Goal: Use online tool/utility: Use online tool/utility

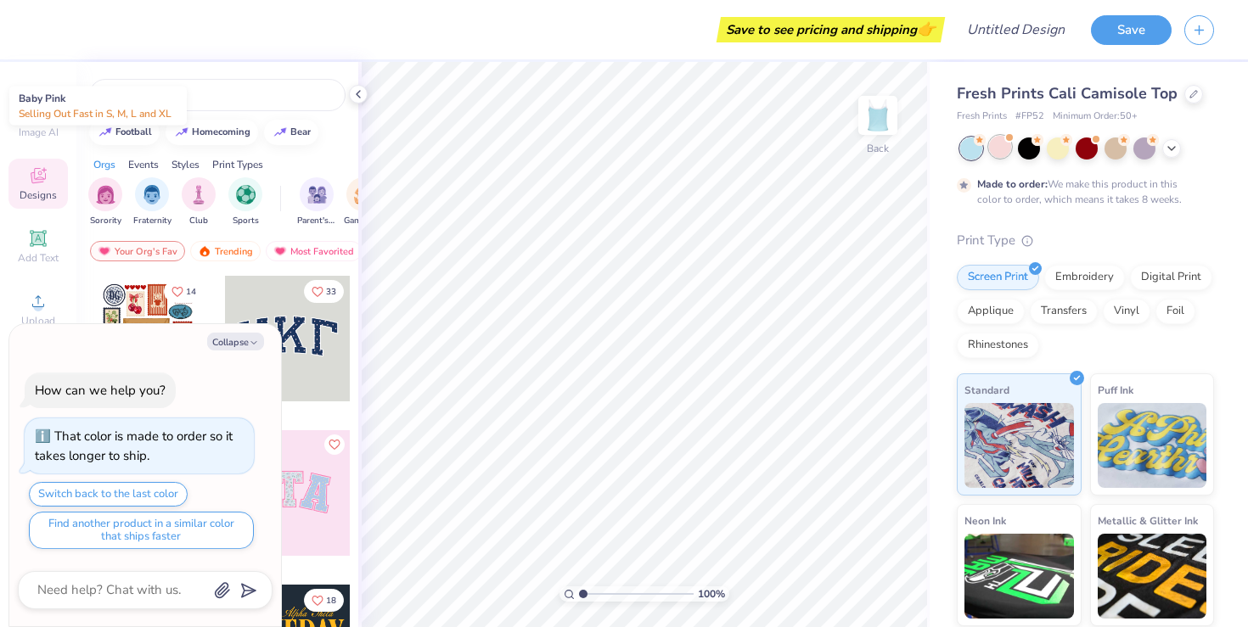
click at [1000, 149] on div at bounding box center [1000, 147] width 22 height 22
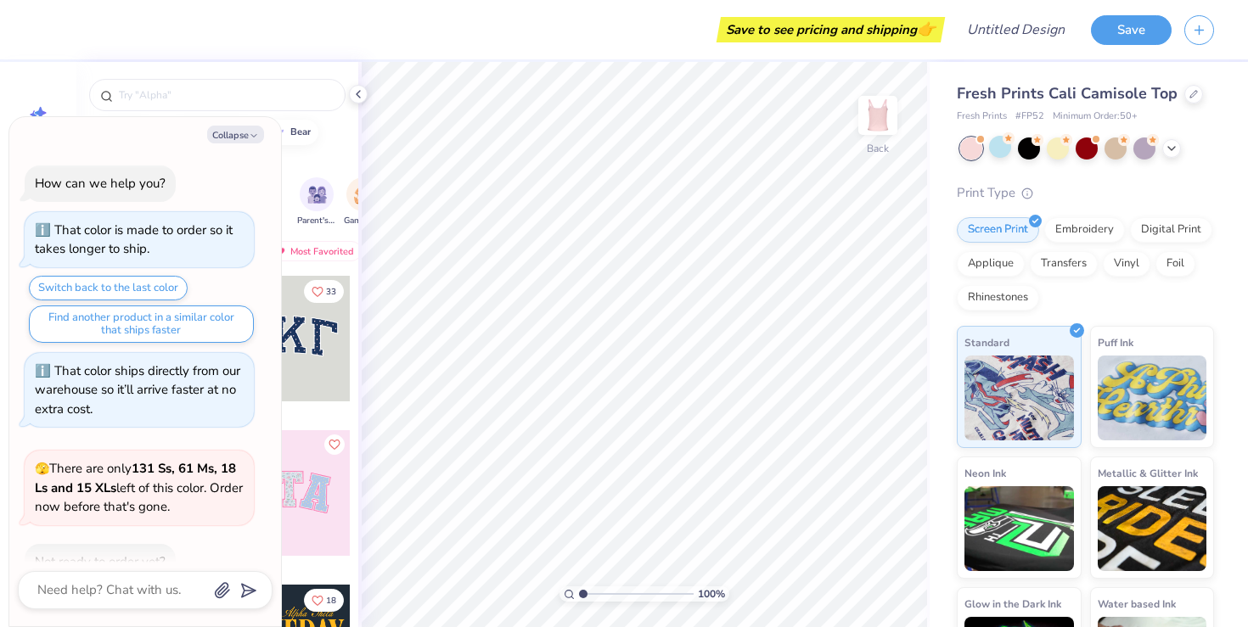
scroll to position [98, 0]
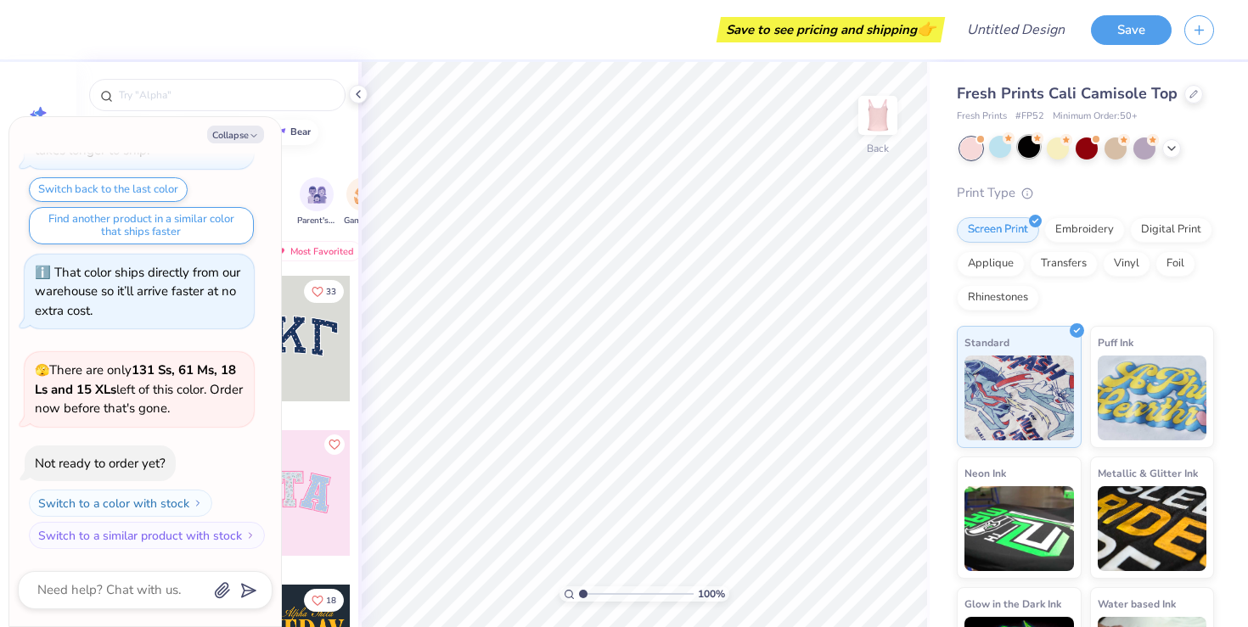
click at [1024, 148] on div at bounding box center [1029, 147] width 22 height 22
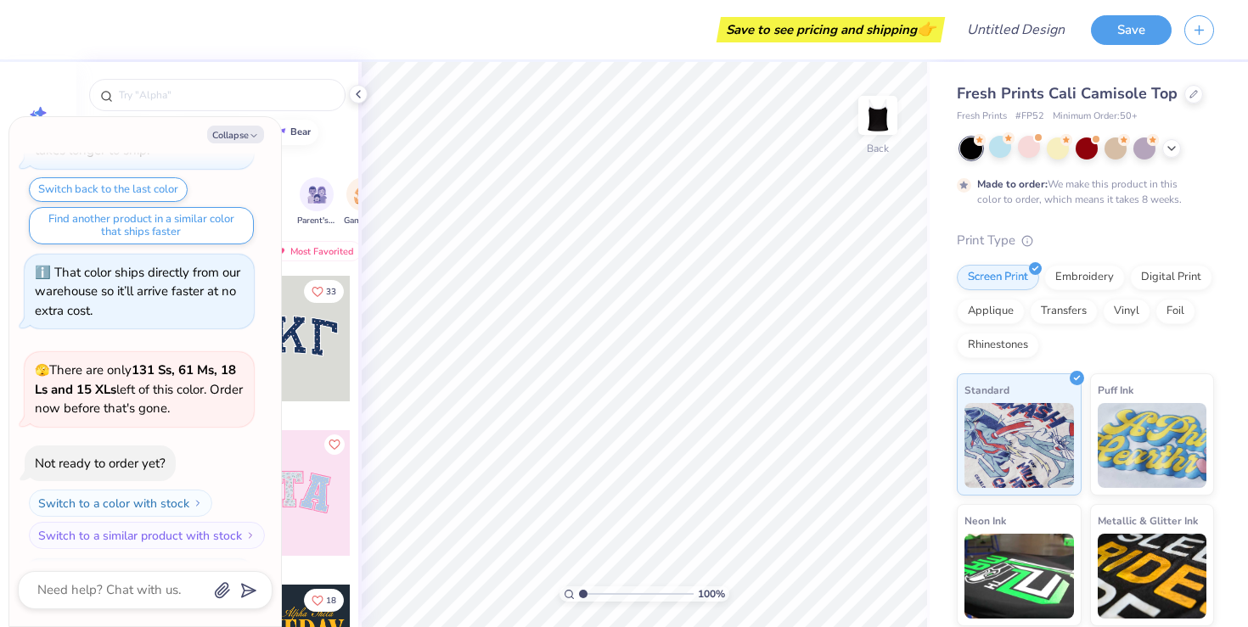
scroll to position [239, 0]
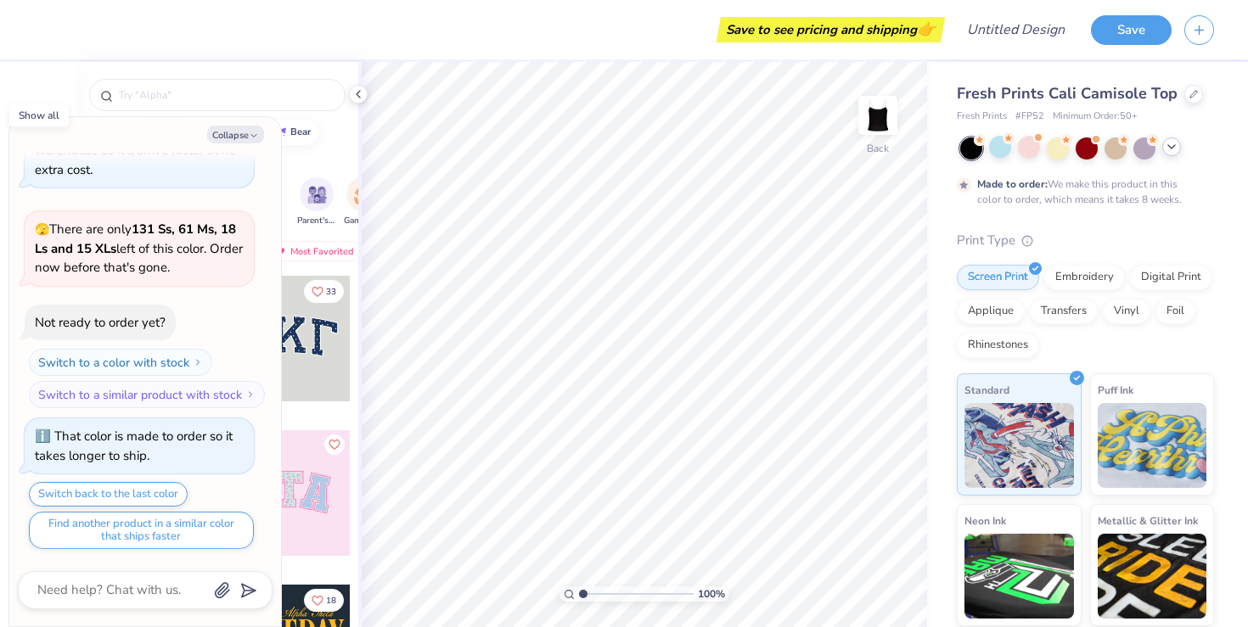
click at [1168, 144] on icon at bounding box center [1172, 147] width 14 height 14
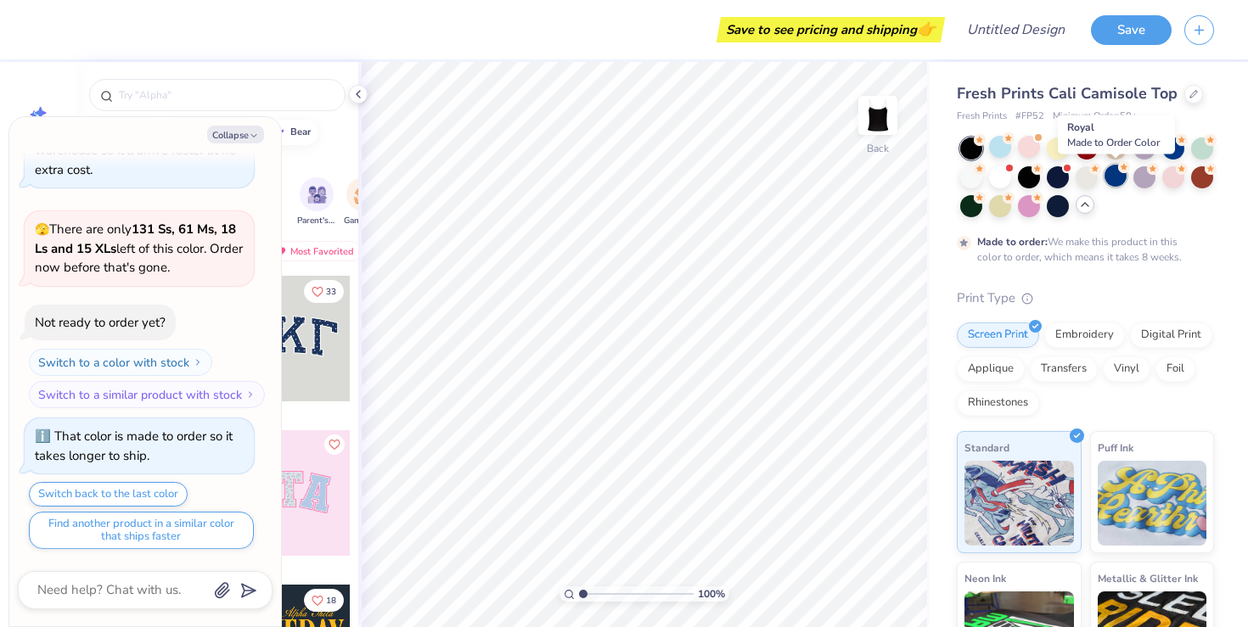
click at [1115, 172] on div at bounding box center [1116, 176] width 22 height 22
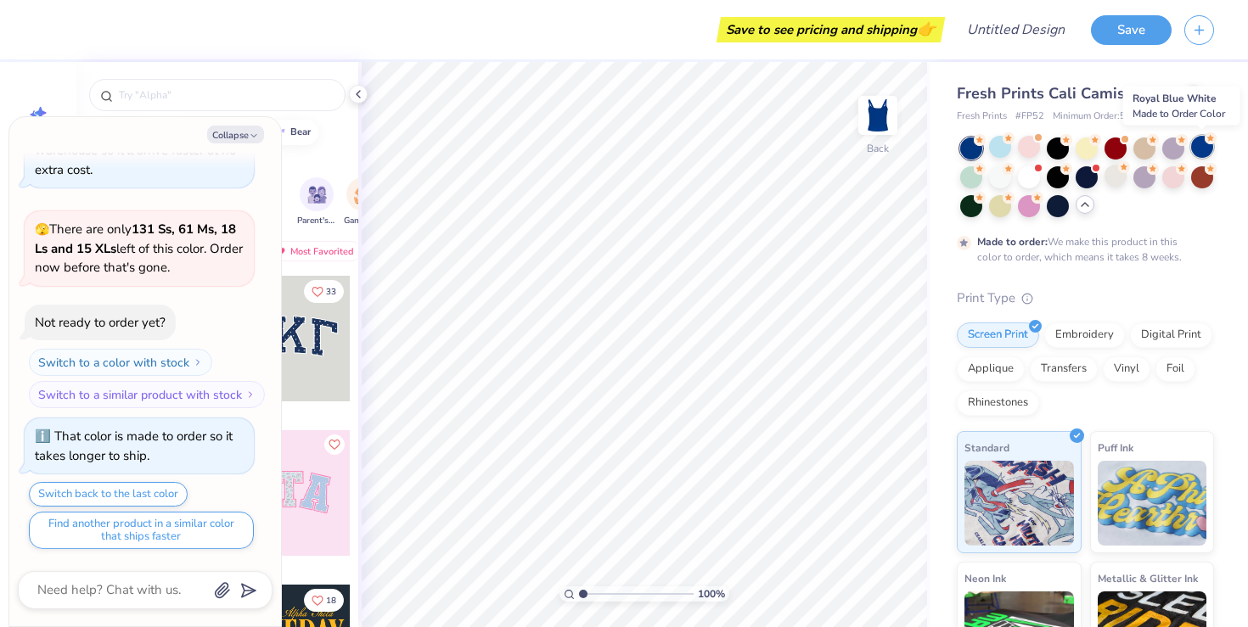
click at [1200, 149] on div at bounding box center [1202, 147] width 22 height 22
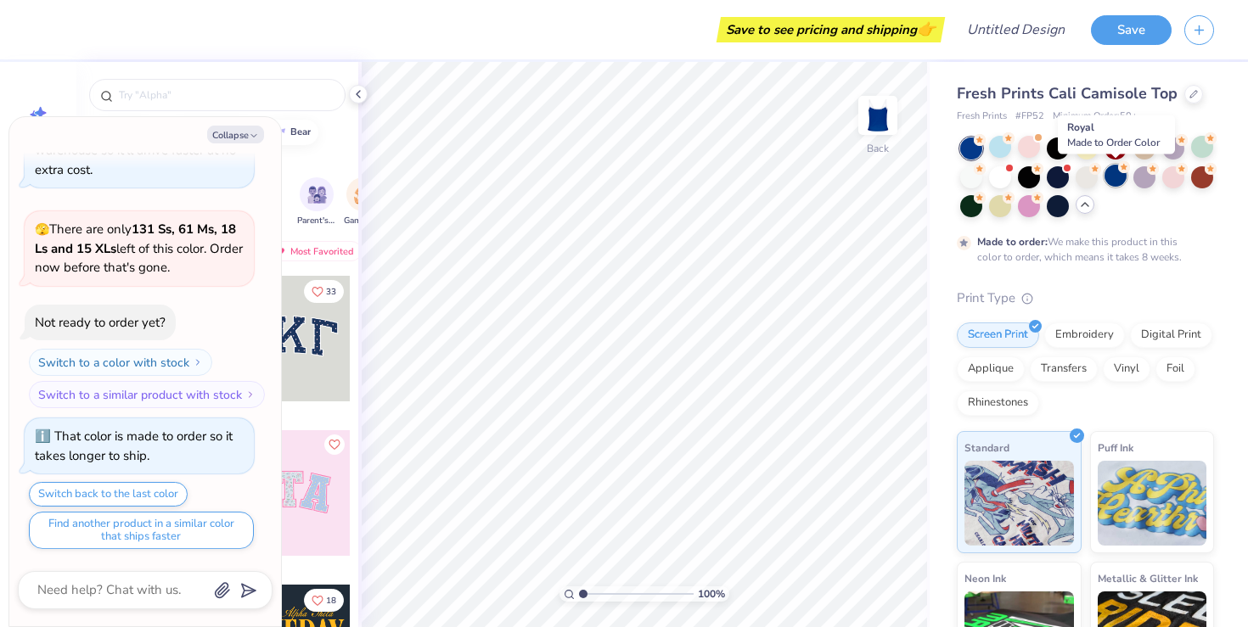
click at [1111, 183] on div at bounding box center [1116, 176] width 22 height 22
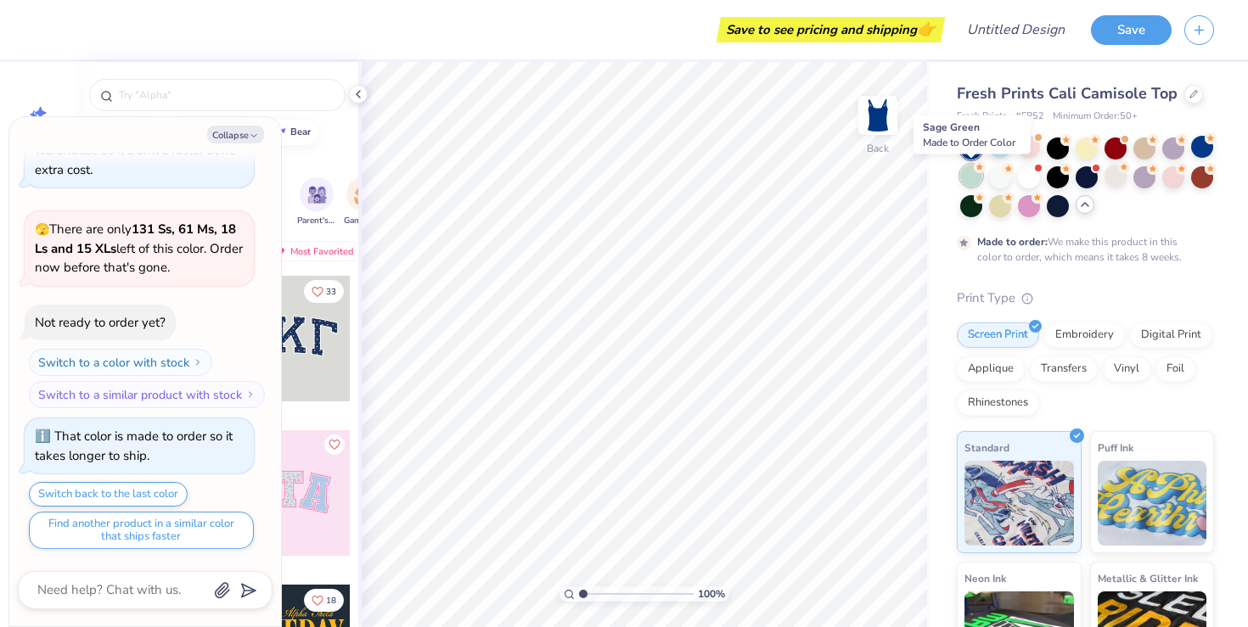
click at [976, 176] on div at bounding box center [971, 176] width 22 height 22
click at [1111, 178] on div at bounding box center [1116, 176] width 22 height 22
click at [249, 138] on icon "button" at bounding box center [254, 136] width 10 height 10
type textarea "x"
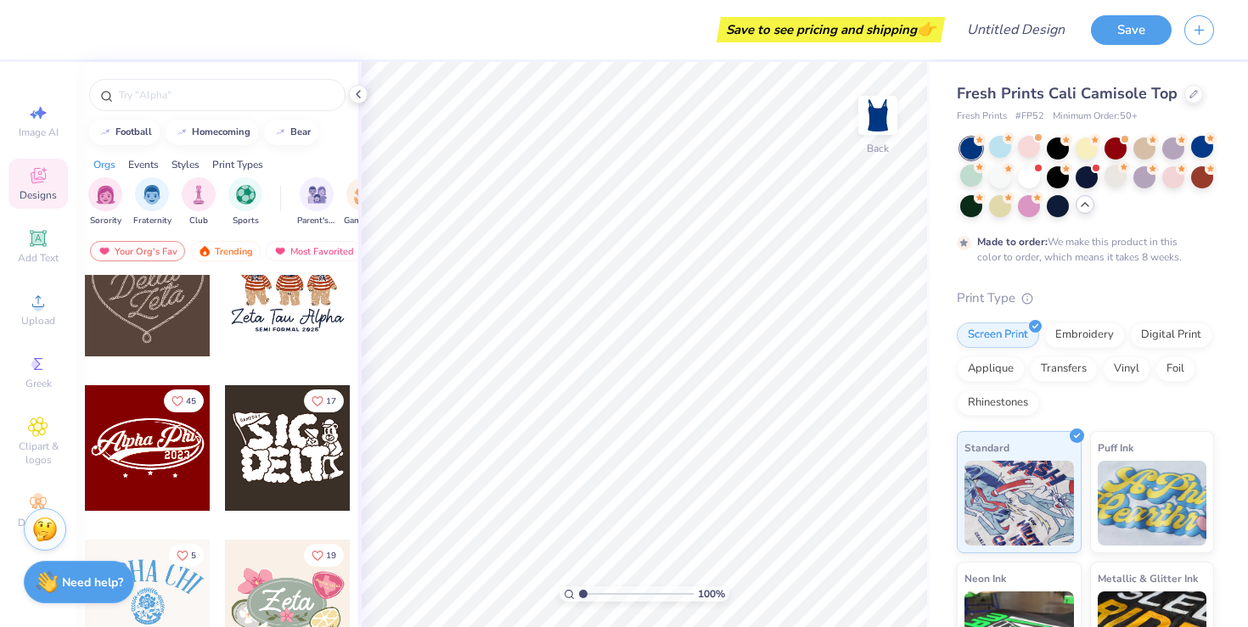
scroll to position [676, 0]
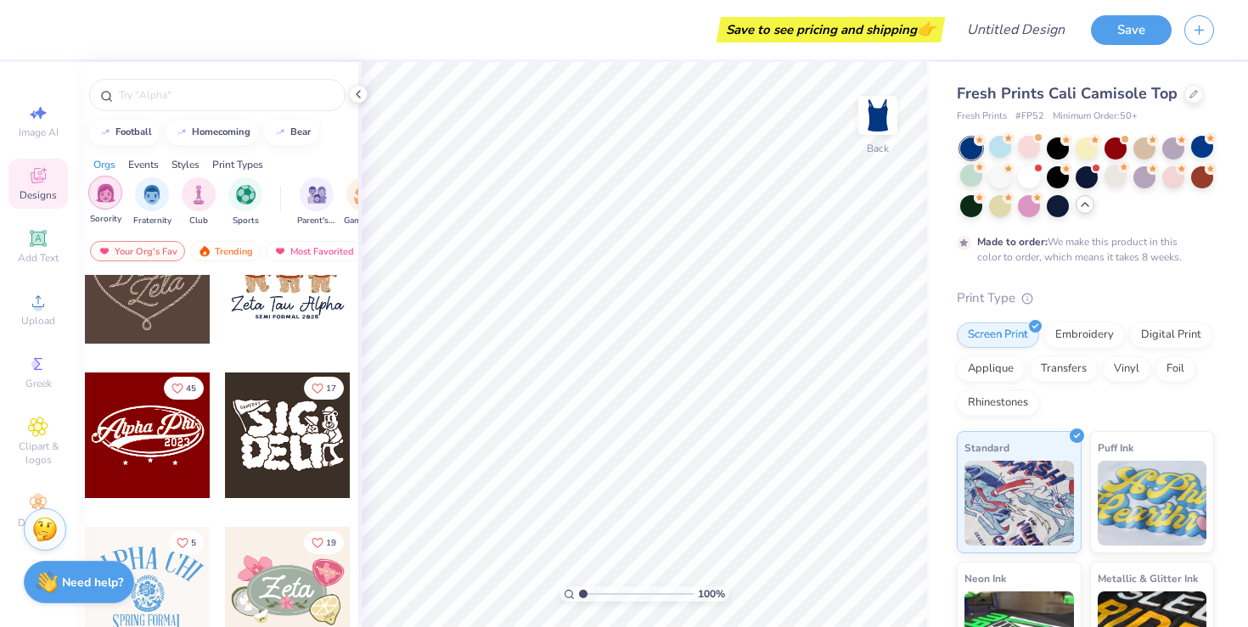
click at [114, 206] on div "filter for Sorority" at bounding box center [105, 193] width 34 height 34
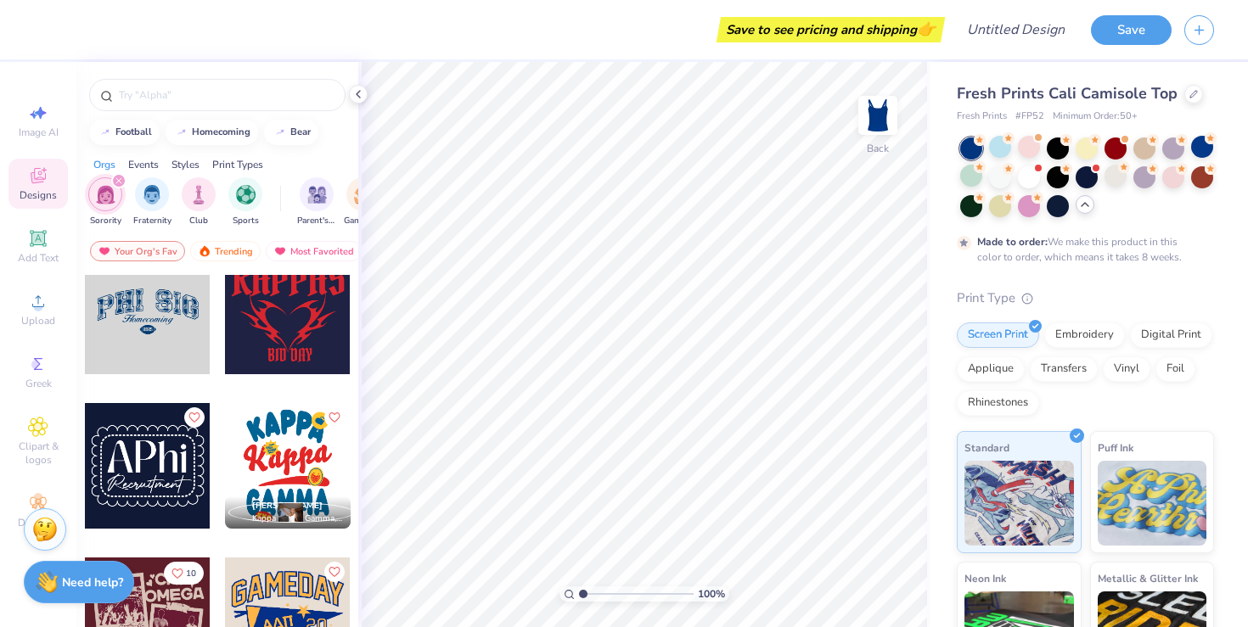
scroll to position [1888, 0]
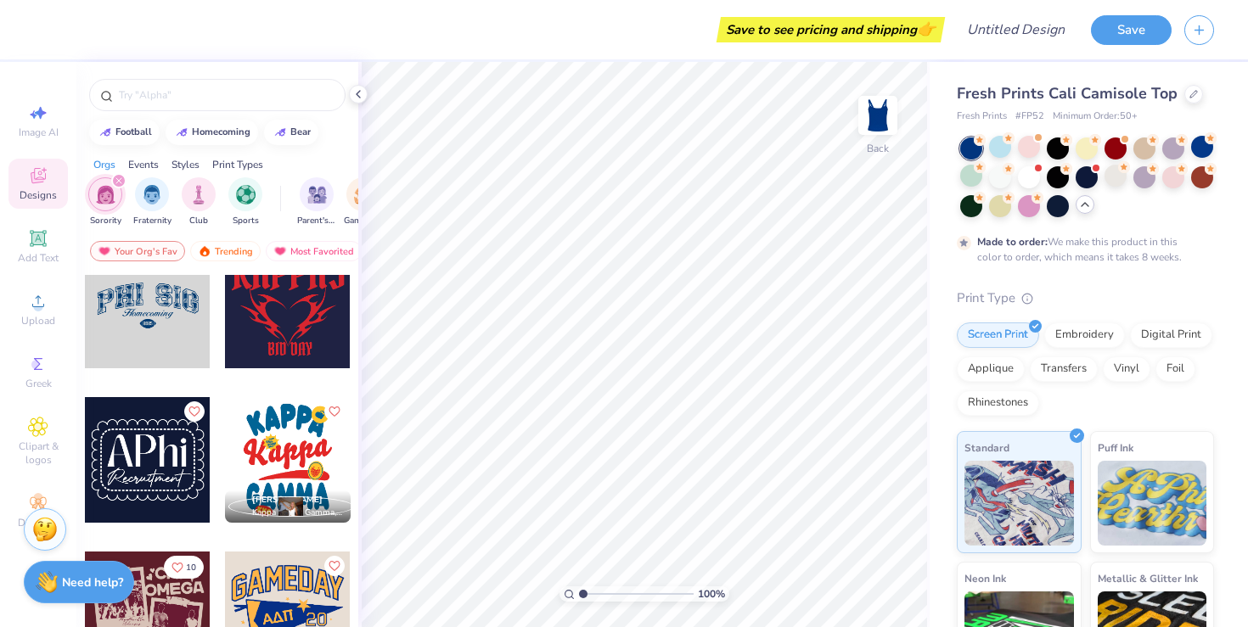
click at [149, 295] on div at bounding box center [148, 306] width 126 height 126
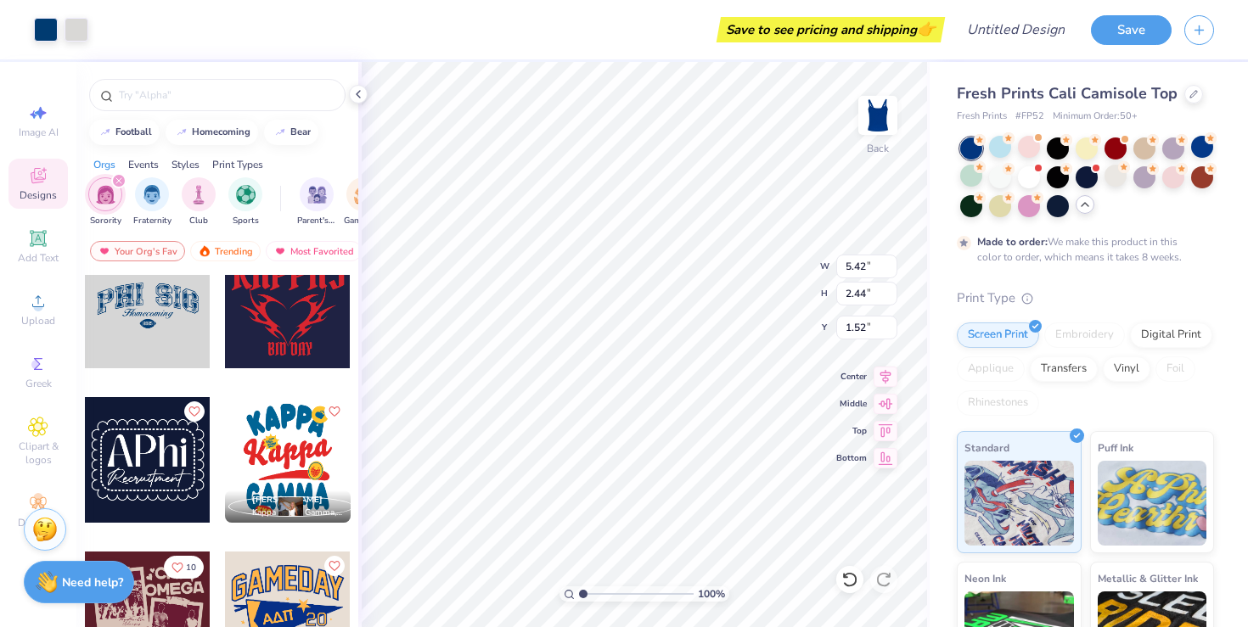
type input "1.52"
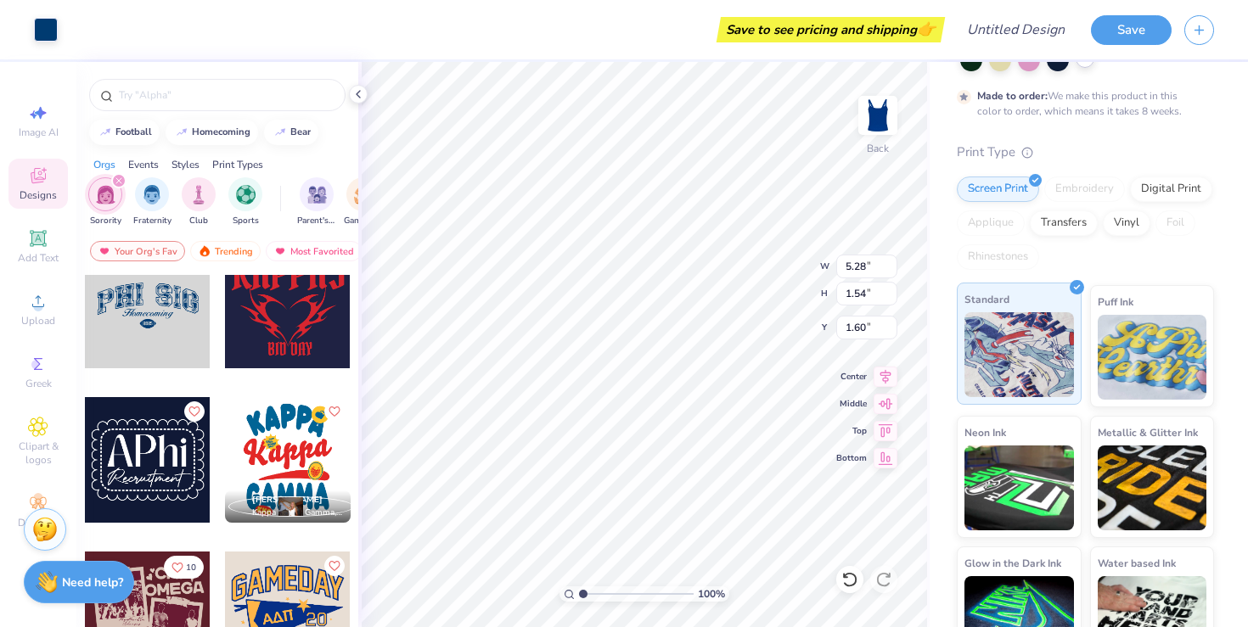
scroll to position [148, 0]
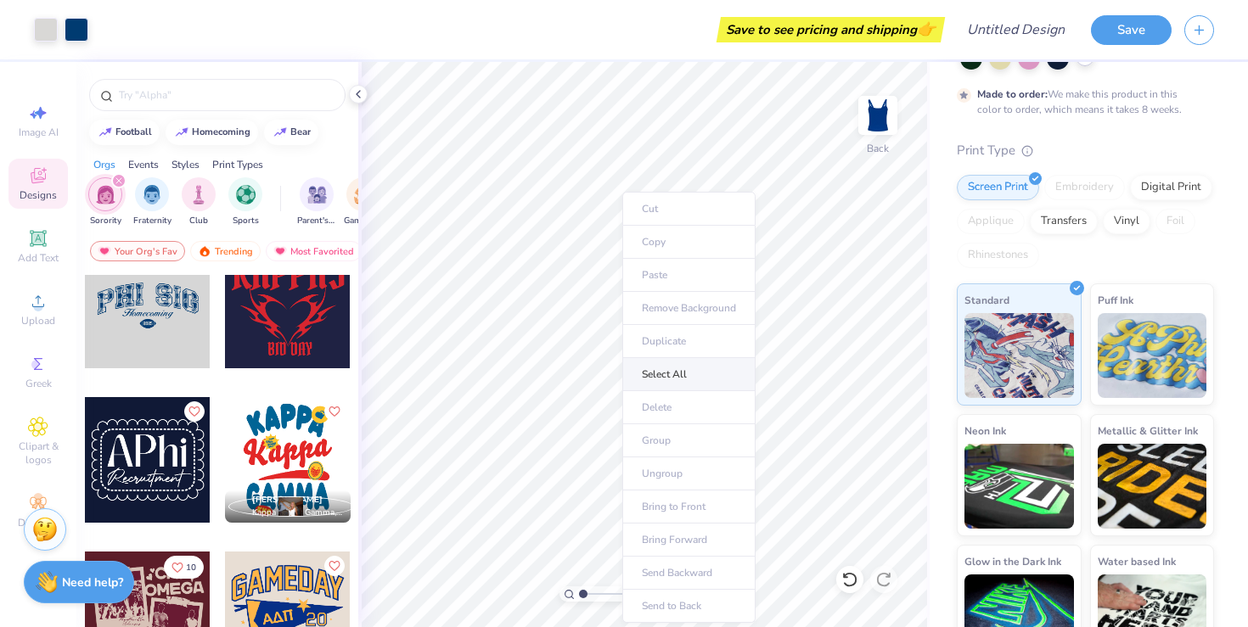
click at [671, 376] on li "Select All" at bounding box center [688, 374] width 133 height 33
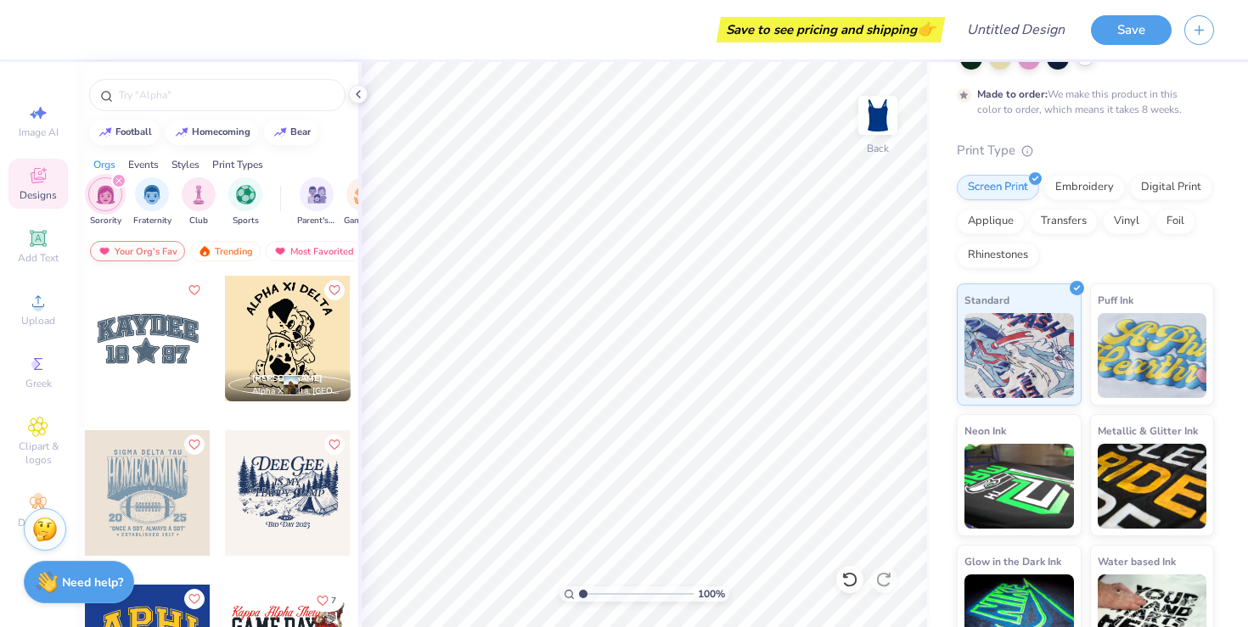
scroll to position [2490, 0]
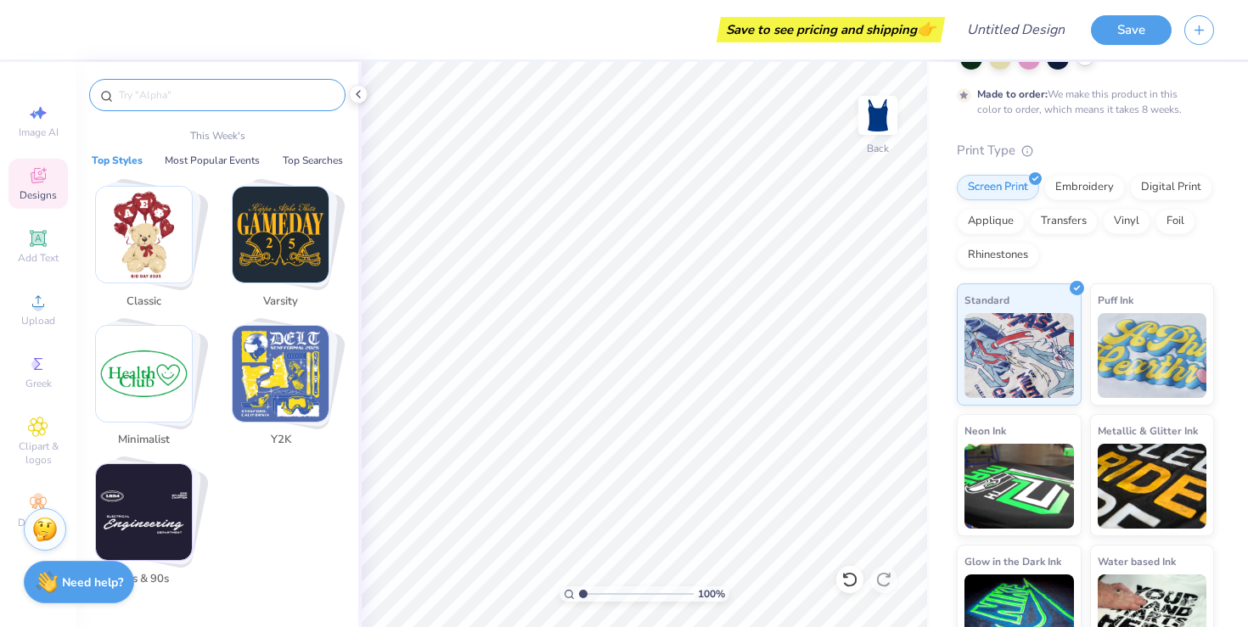
click at [159, 98] on input "text" at bounding box center [225, 95] width 217 height 17
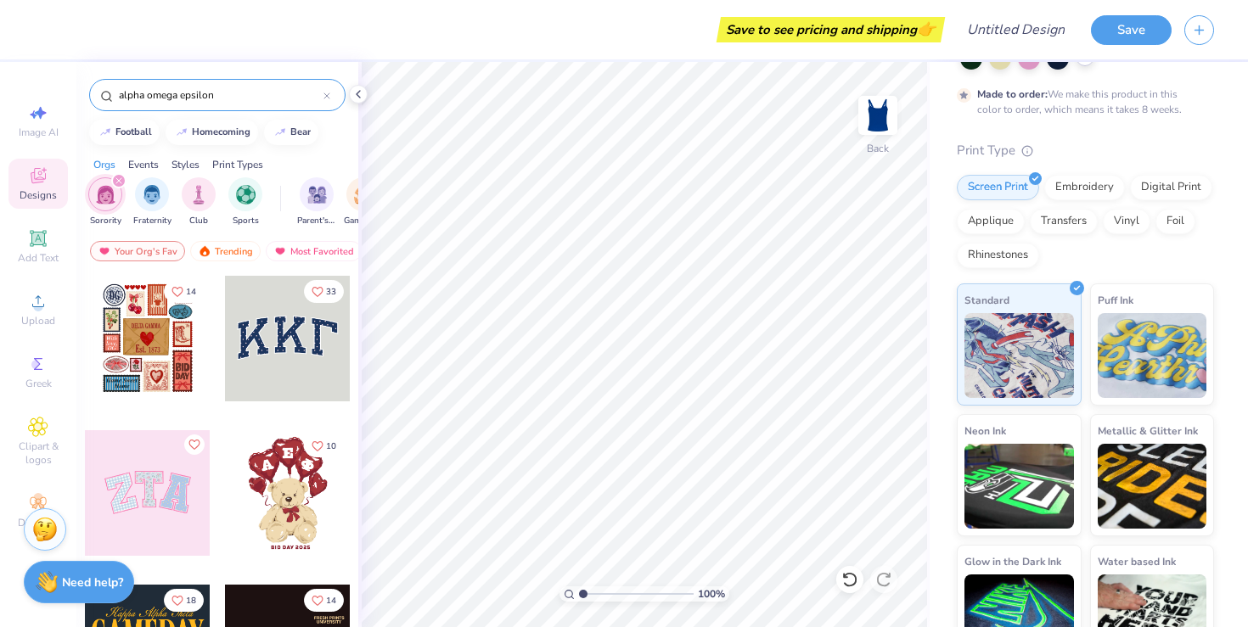
type input "alpha omega epsilon"
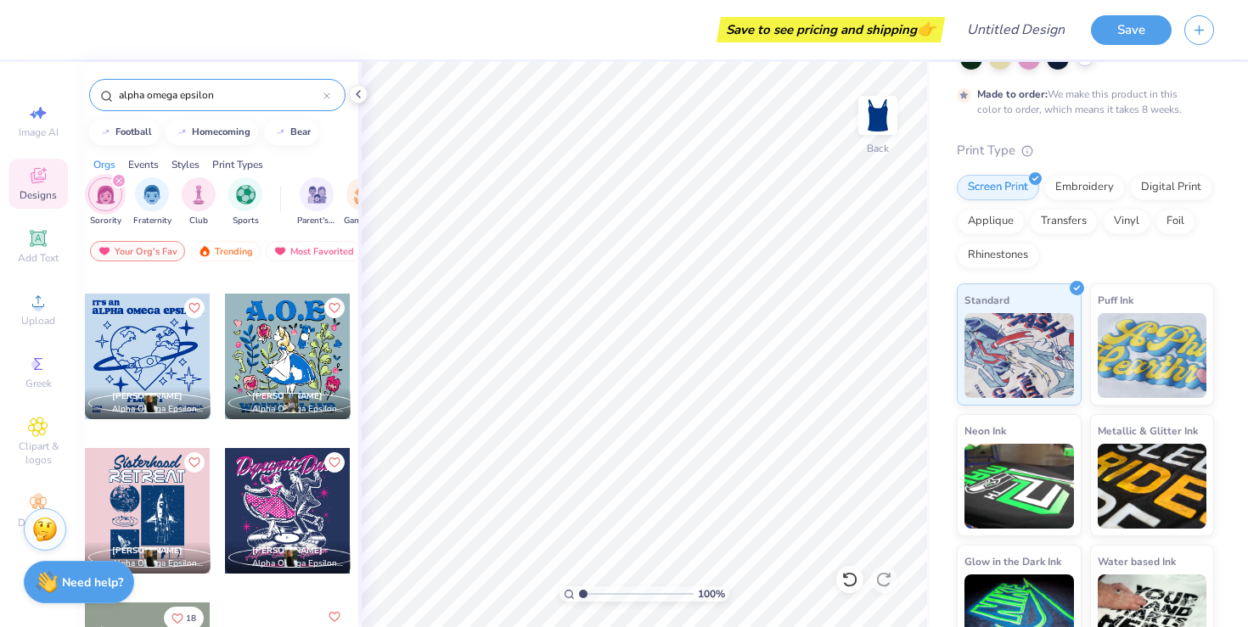
scroll to position [605, 0]
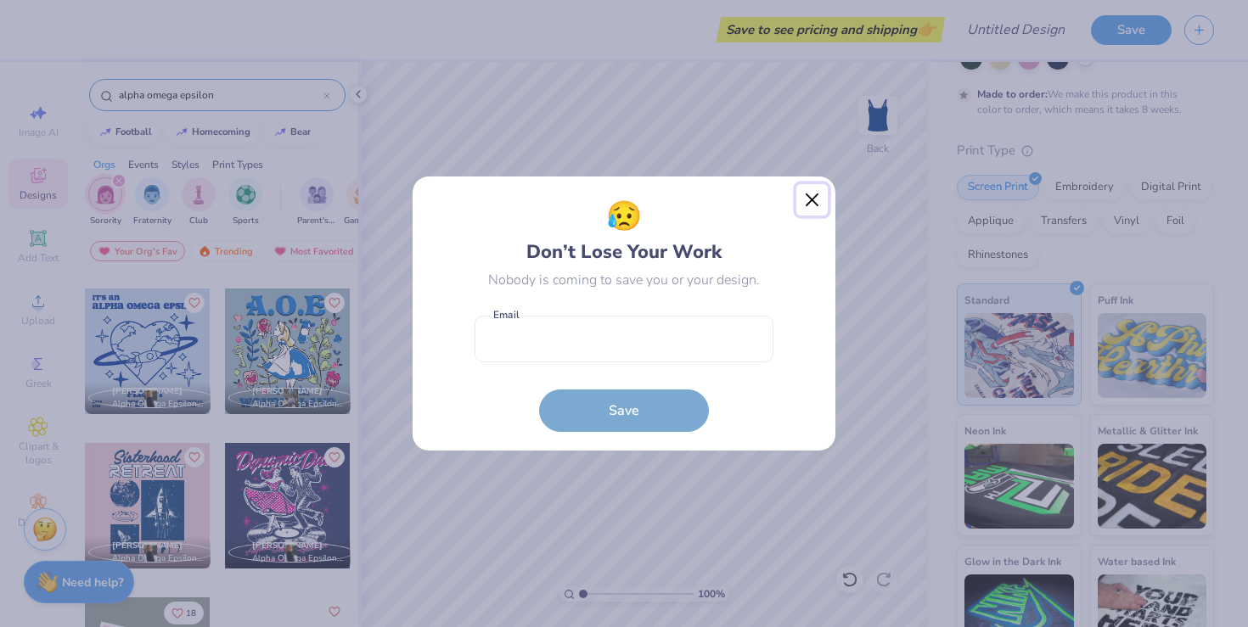
click at [815, 201] on button "Close" at bounding box center [812, 200] width 32 height 32
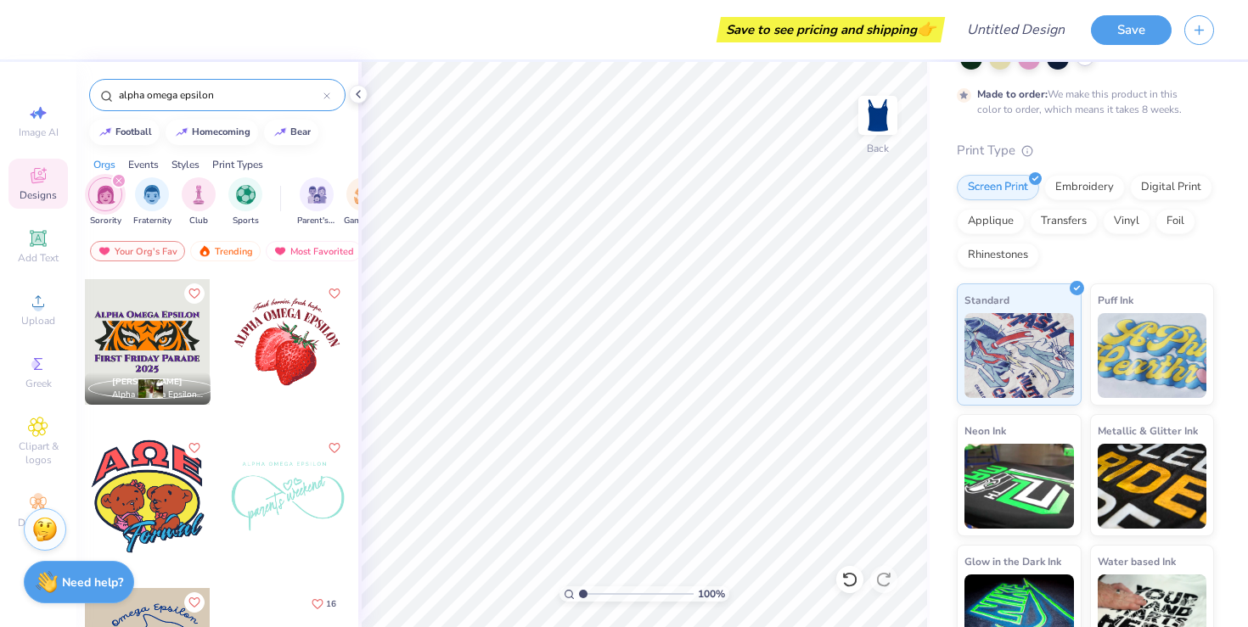
scroll to position [0, 0]
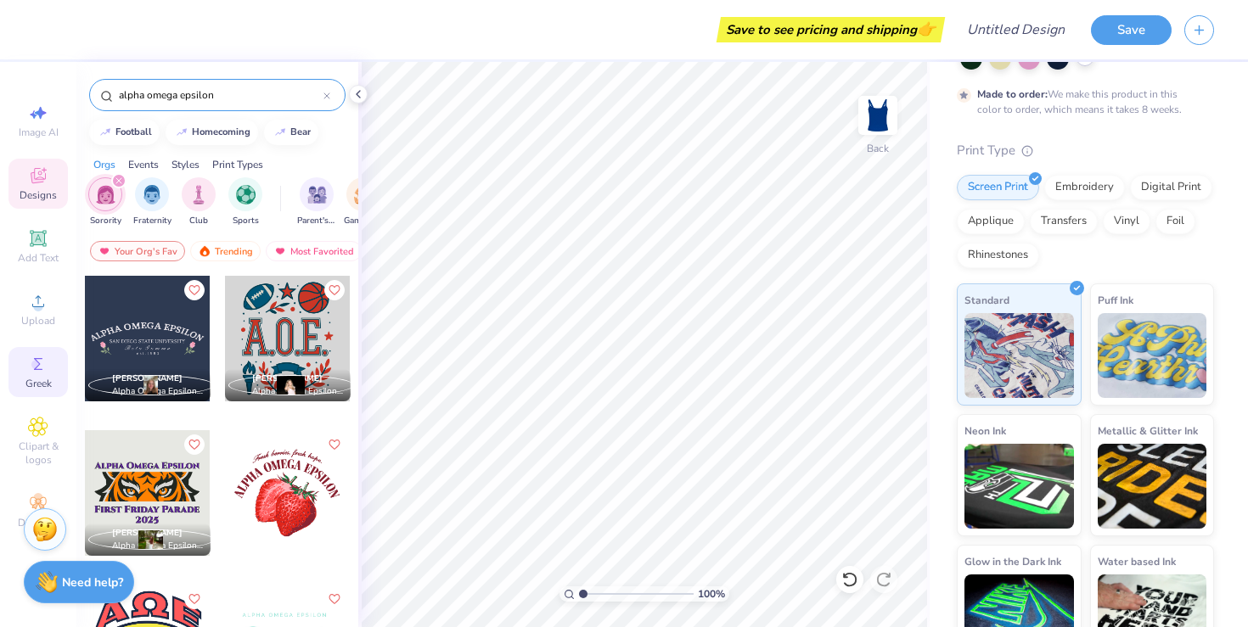
click at [32, 370] on icon at bounding box center [38, 364] width 20 height 20
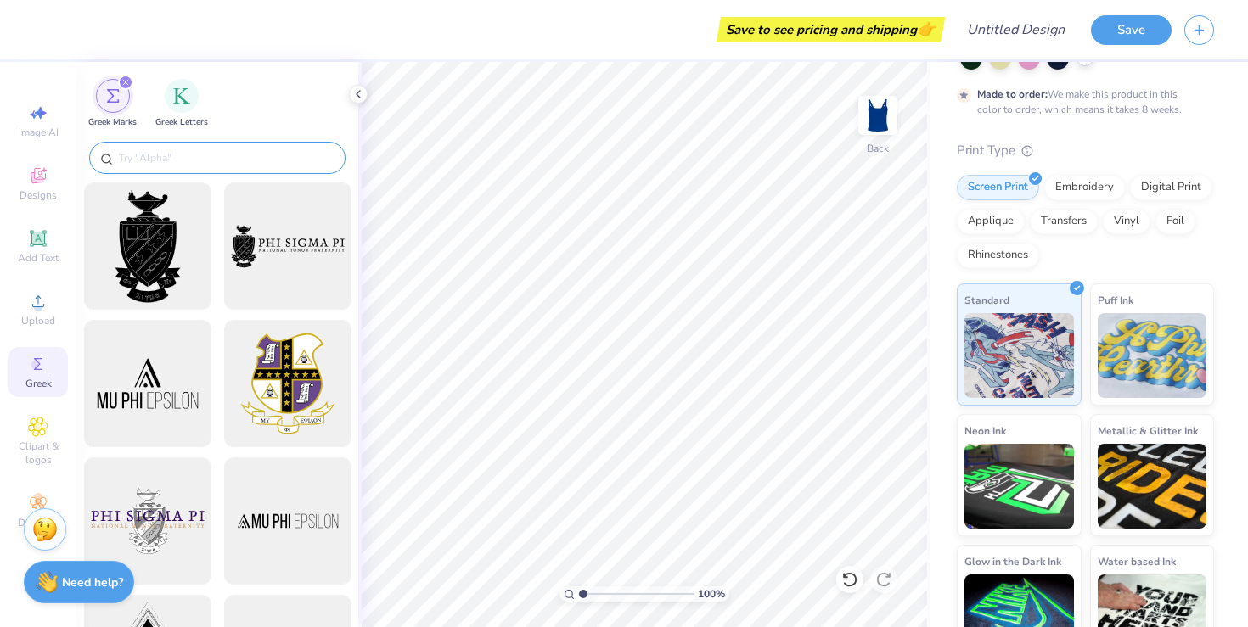
click at [228, 155] on input "text" at bounding box center [225, 157] width 217 height 17
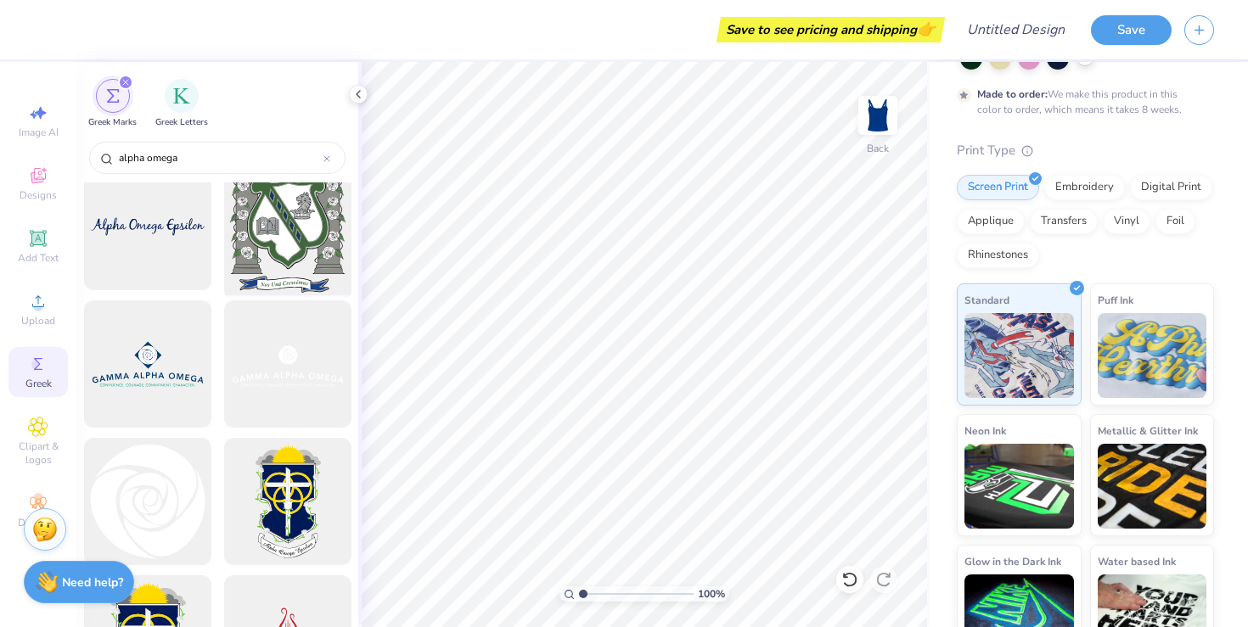
scroll to position [164, 0]
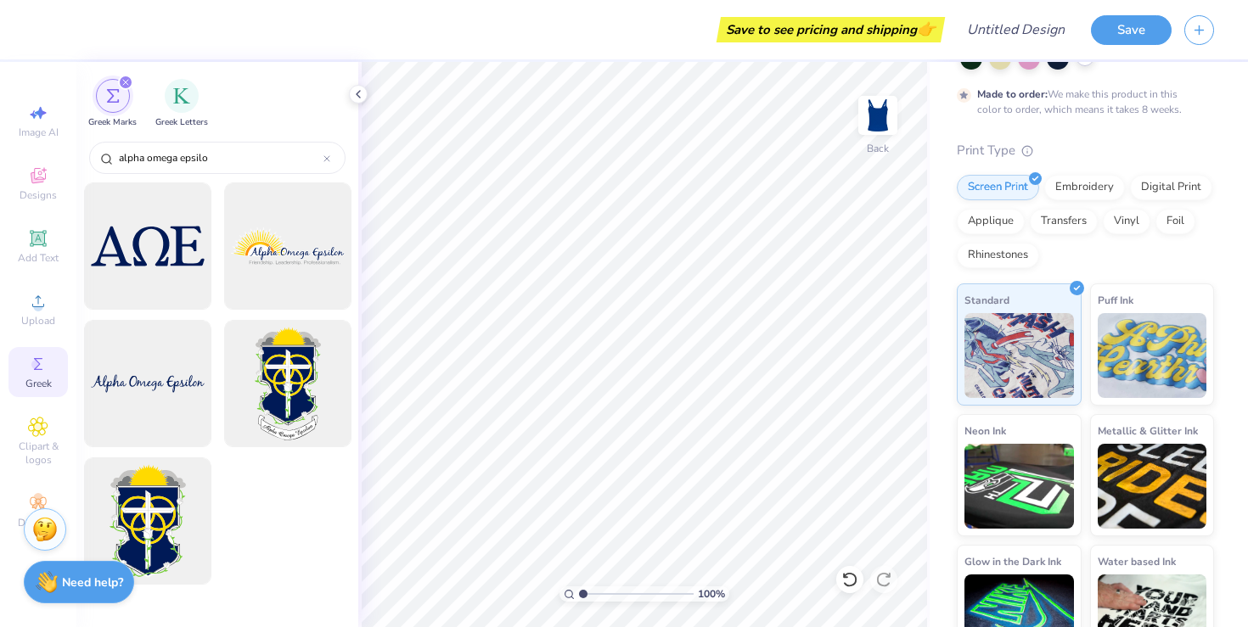
type input "alpha omega epsilon"
click at [39, 252] on span "Add Text" at bounding box center [38, 258] width 41 height 14
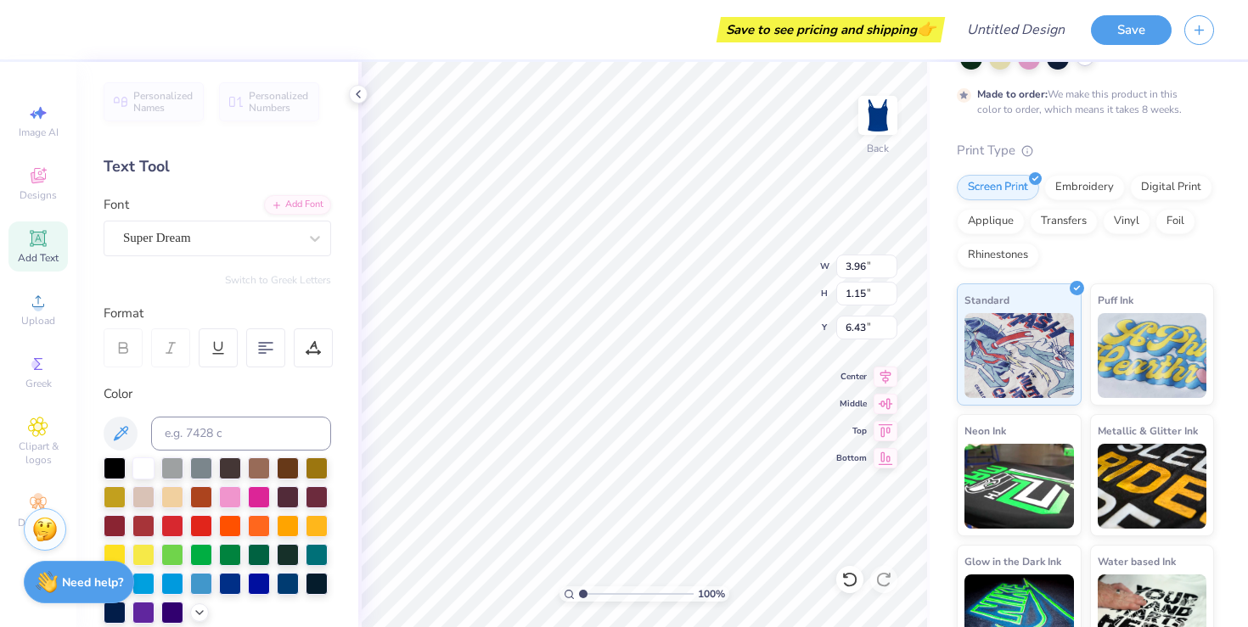
scroll to position [0, 0]
type textarea "T"
click at [258, 205] on div "Font Super Dream" at bounding box center [218, 225] width 228 height 61
click at [258, 232] on div "Super Dream" at bounding box center [210, 238] width 178 height 26
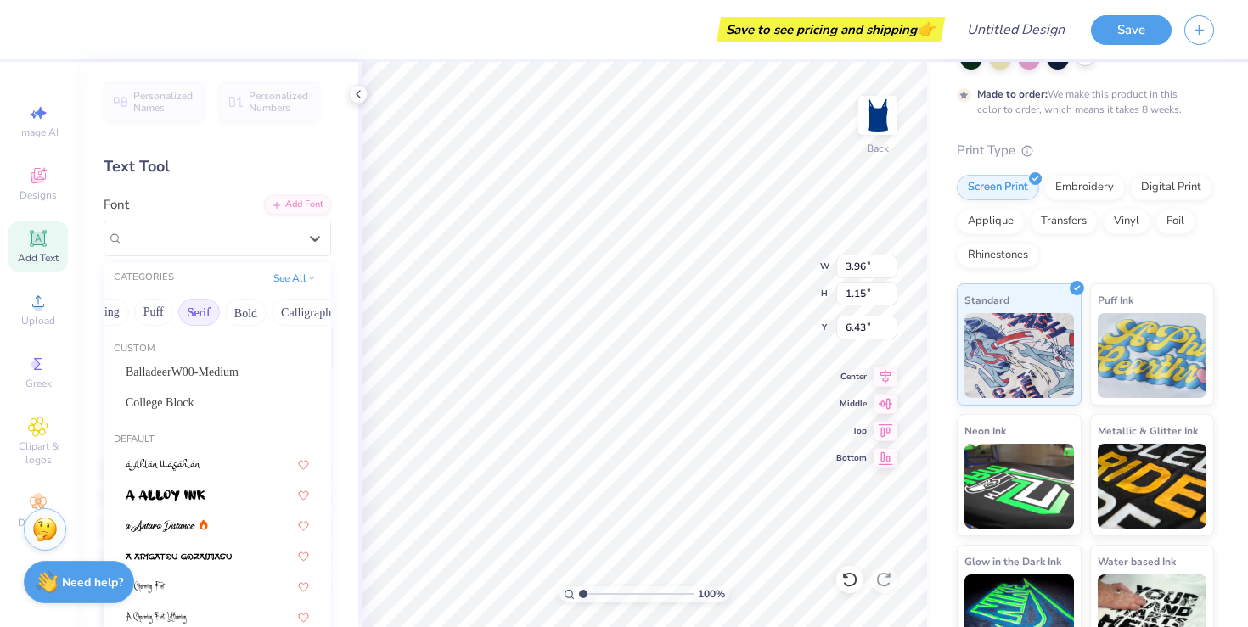
scroll to position [0, 115]
click at [186, 398] on span "College Block" at bounding box center [160, 403] width 69 height 18
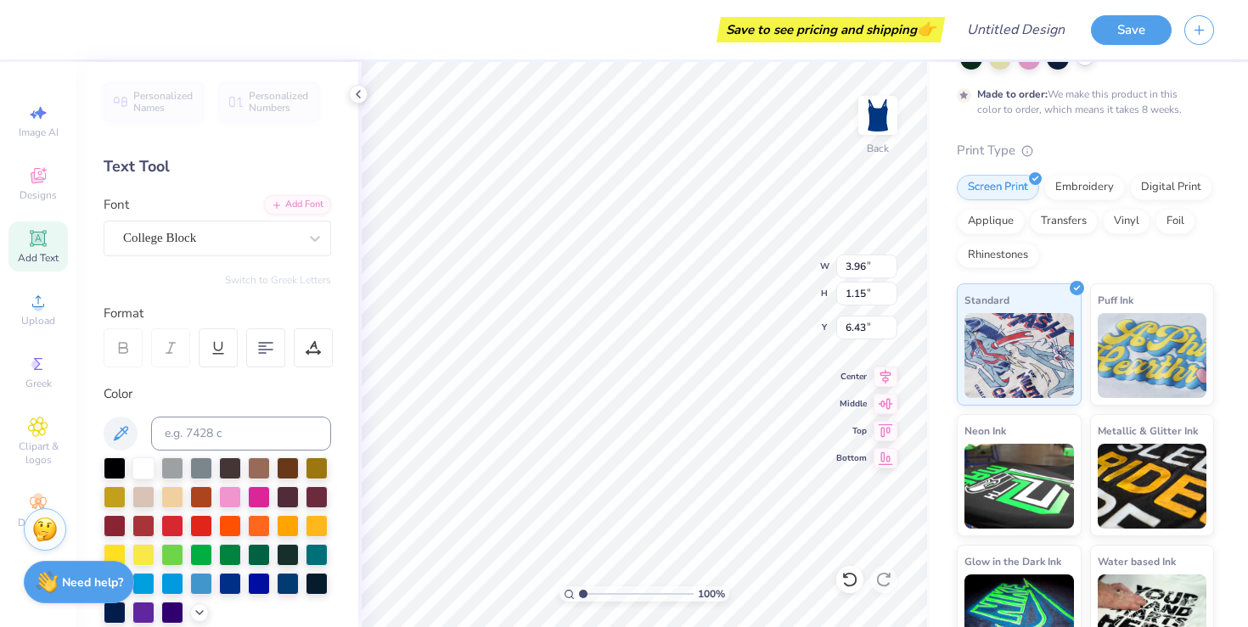
type textarea "A"
type textarea "Alpha Omega Epsilon"
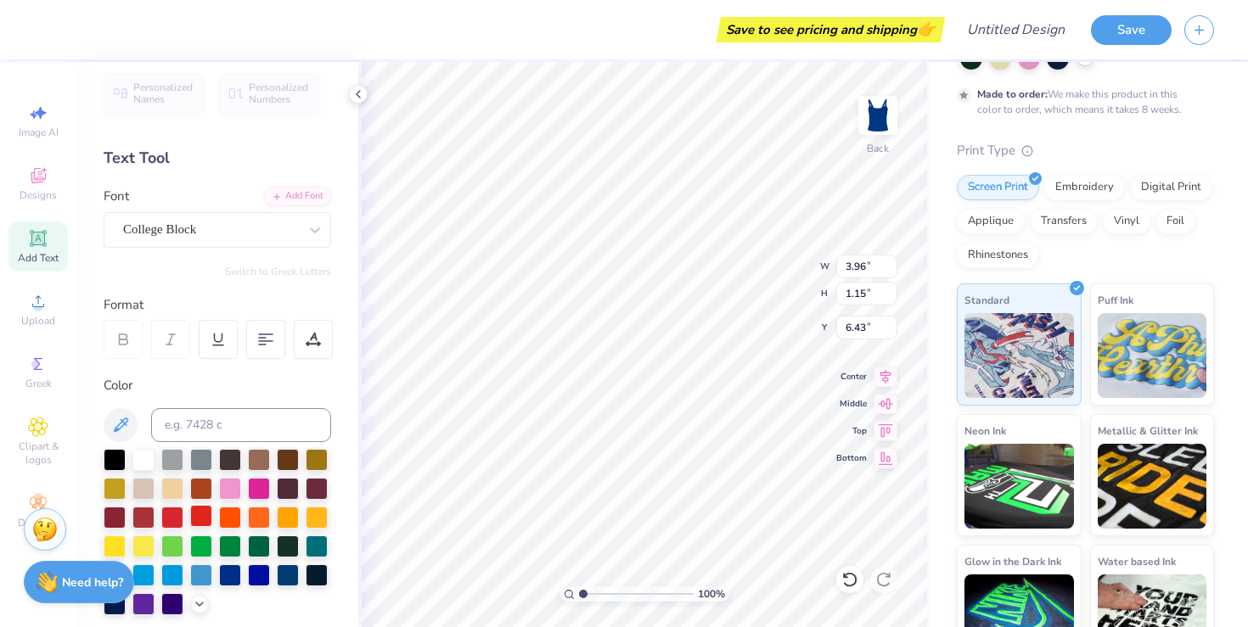
scroll to position [0, 0]
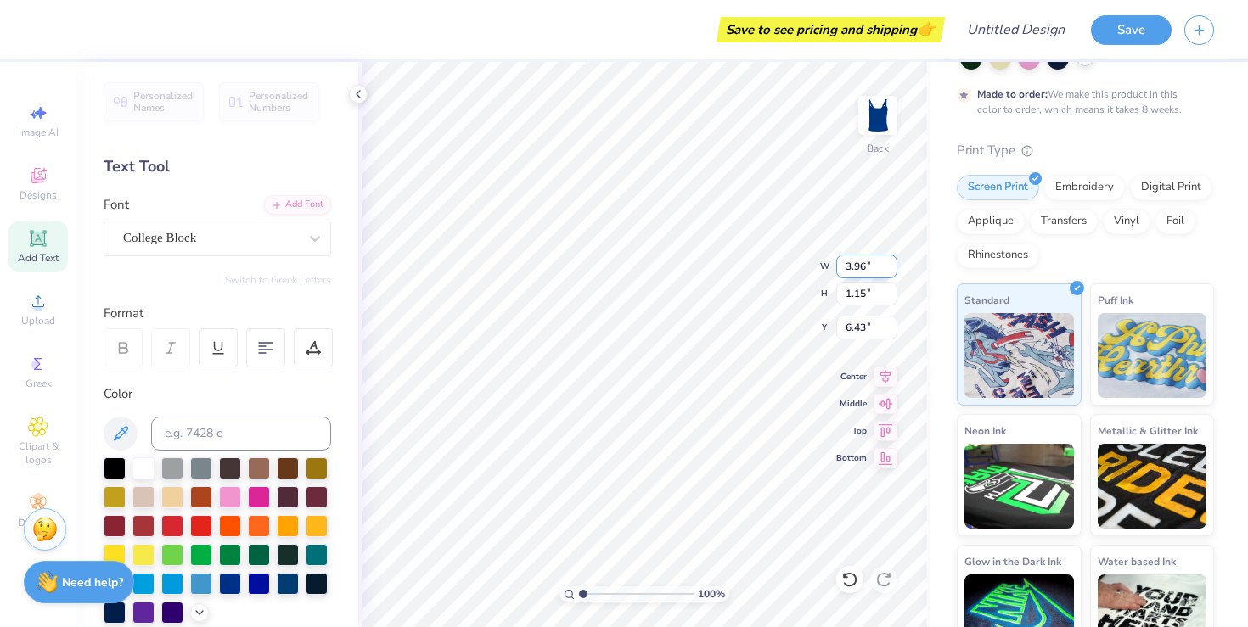
type input "3.95"
type input "0.76"
type input "6.62"
click at [889, 273] on input "3.85" at bounding box center [866, 267] width 61 height 24
click at [889, 273] on input "3.84" at bounding box center [866, 267] width 61 height 24
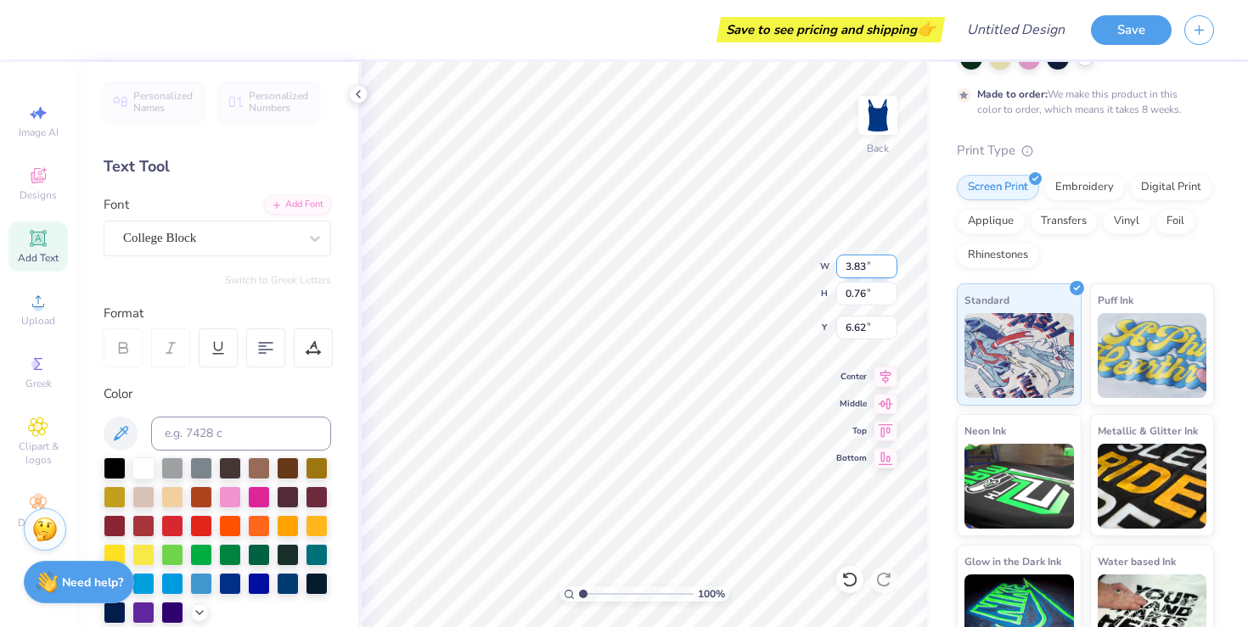
click at [889, 273] on input "3.83" at bounding box center [866, 267] width 61 height 24
click at [889, 273] on input "3.82" at bounding box center [866, 267] width 61 height 24
click at [889, 273] on input "3.81" at bounding box center [866, 267] width 61 height 24
click at [889, 273] on input "2.96" at bounding box center [866, 267] width 61 height 24
click at [889, 260] on input "2.97" at bounding box center [866, 267] width 61 height 24
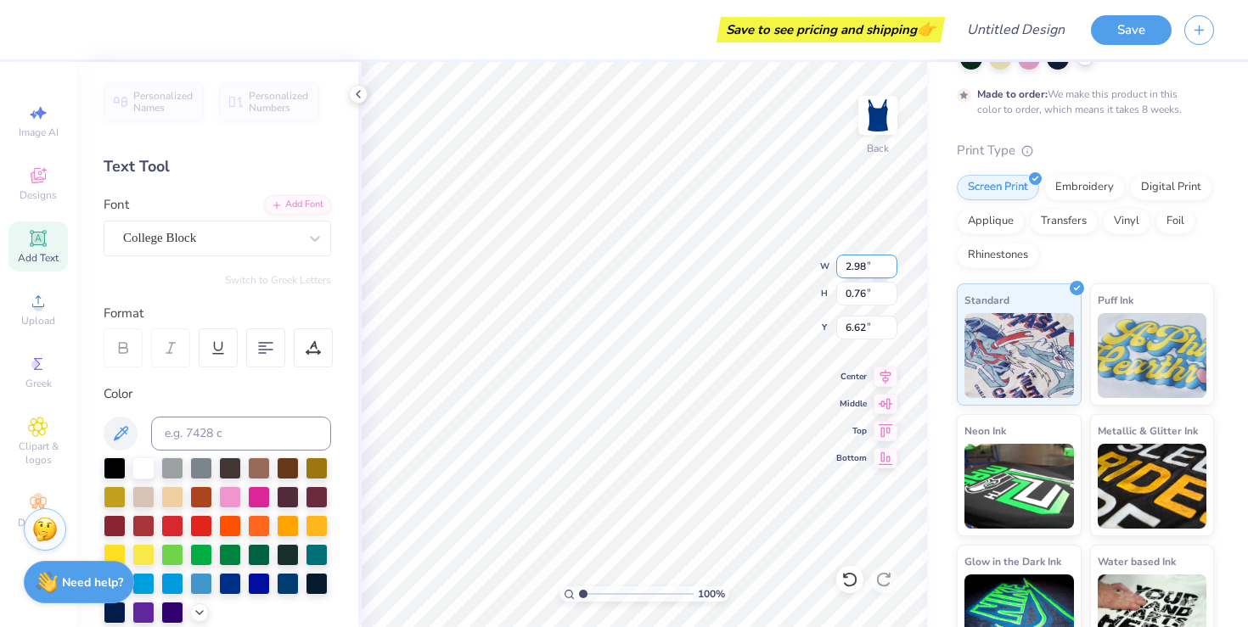
click at [889, 260] on input "2.98" at bounding box center [866, 267] width 61 height 24
click at [889, 260] on input "2.99" at bounding box center [866, 267] width 61 height 24
type input "3"
click at [887, 263] on input "3" at bounding box center [866, 267] width 61 height 24
type input "2.15"
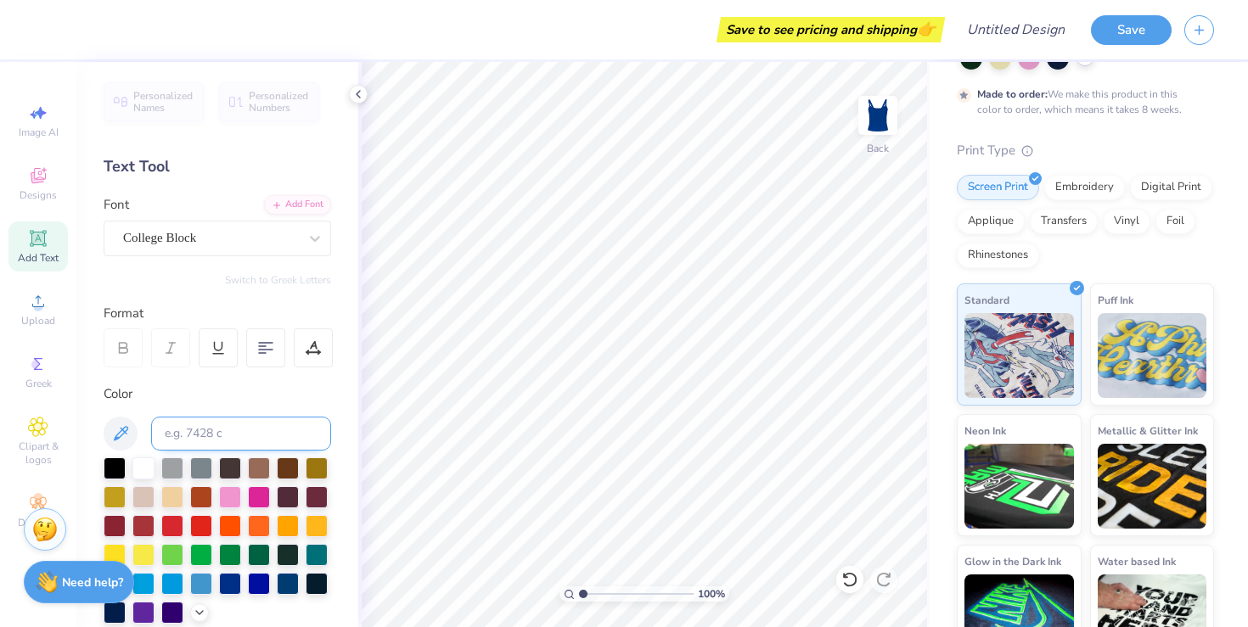
scroll to position [24, 0]
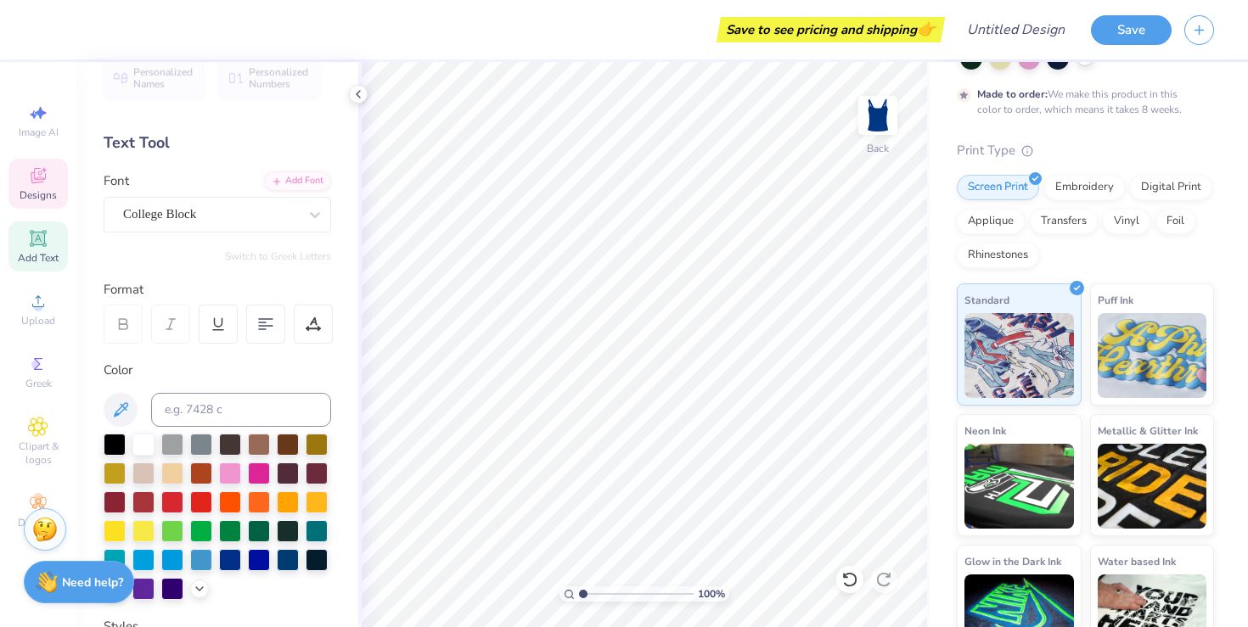
click at [42, 191] on span "Designs" at bounding box center [38, 196] width 37 height 14
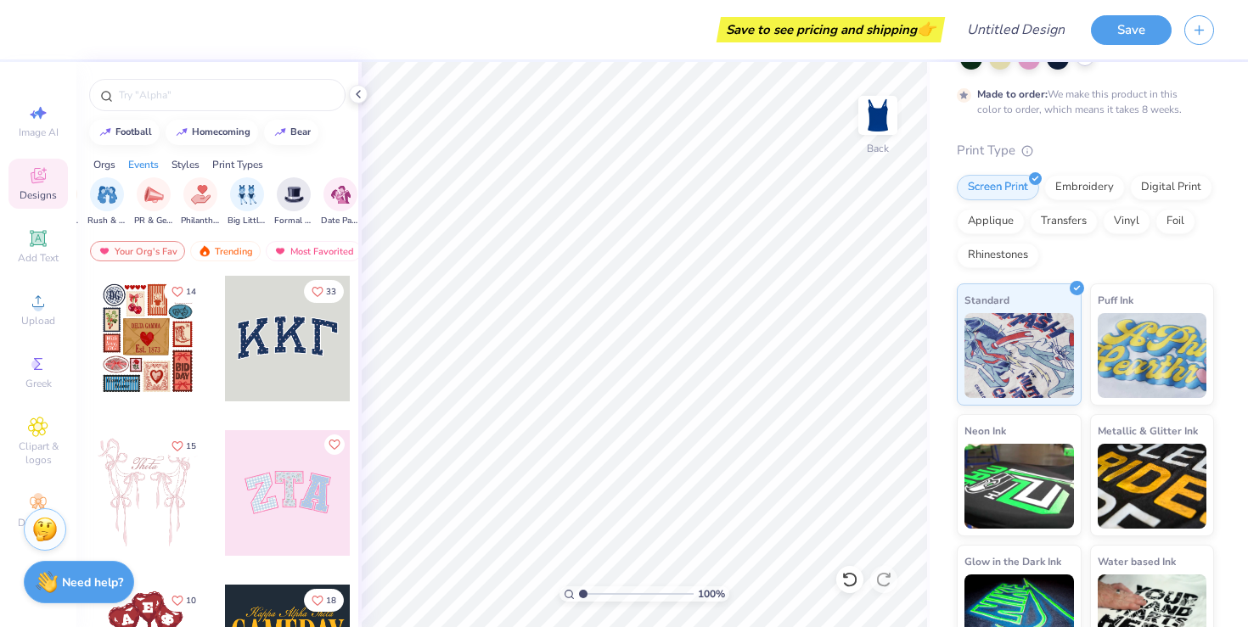
scroll to position [0, 307]
click at [202, 194] on img "filter for Philanthropy" at bounding box center [197, 193] width 20 height 20
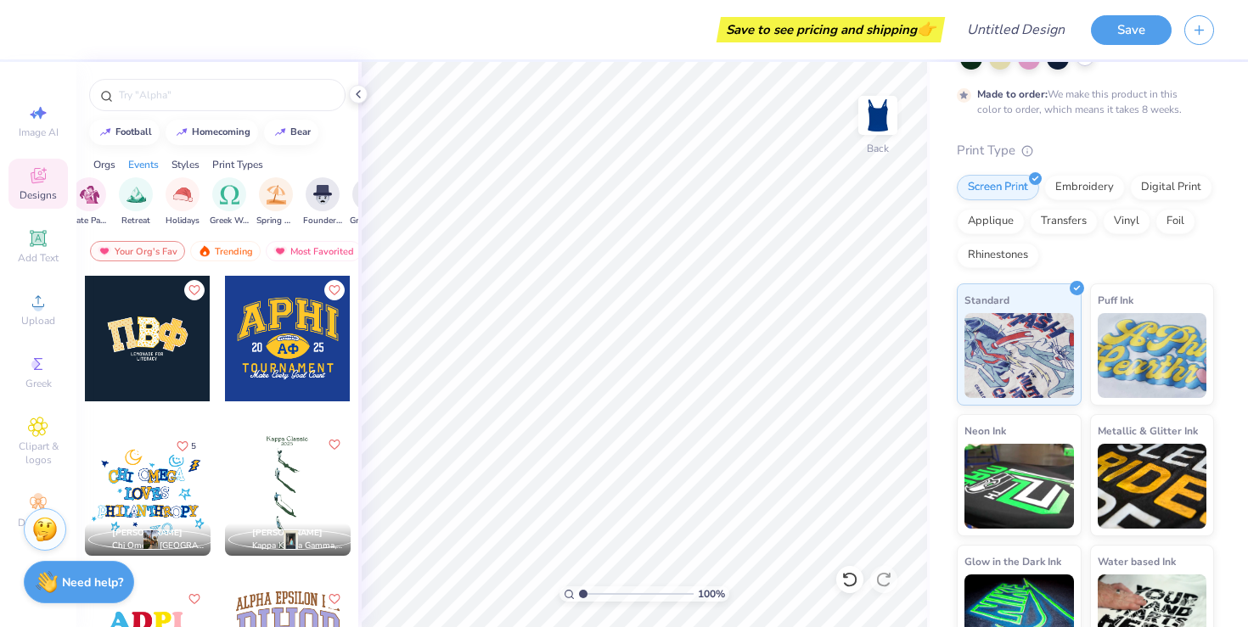
scroll to position [0, 560]
click at [202, 194] on div "Philanthropy Parent's Weekend Game Day Rush & Bid PR & General Big Little Revea…" at bounding box center [70, 202] width 660 height 50
click at [222, 203] on div "filter for Greek Week" at bounding box center [224, 193] width 34 height 34
click at [249, 198] on div "filter for Y2K" at bounding box center [240, 193] width 34 height 34
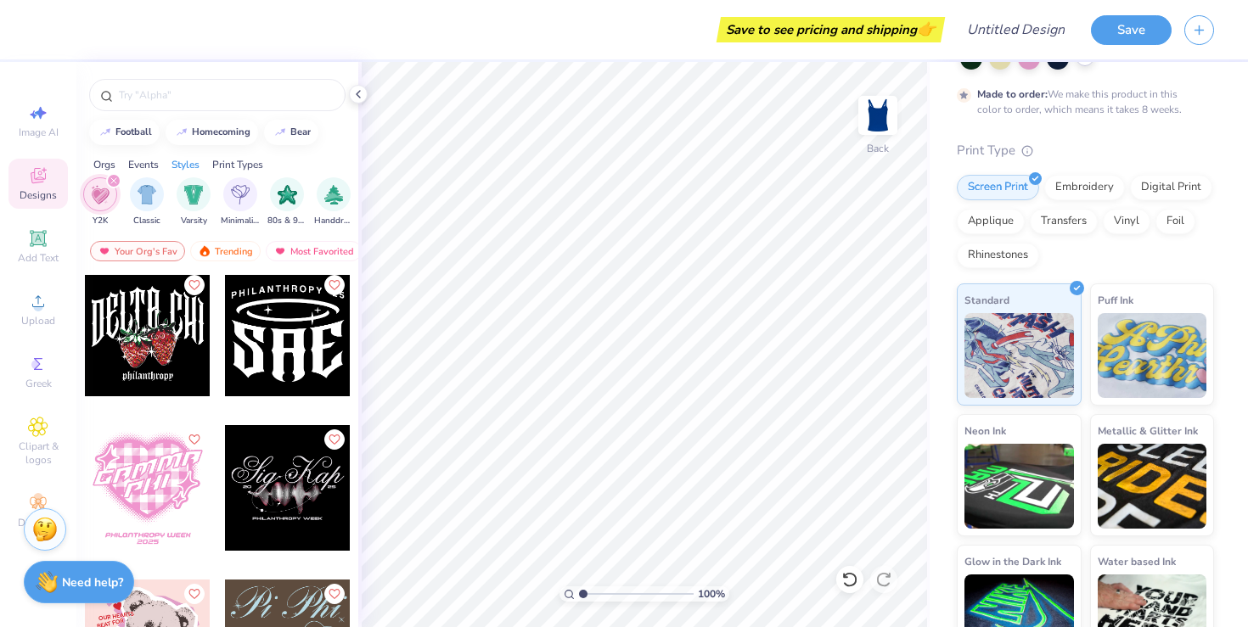
scroll to position [1259, 0]
